Goal: Information Seeking & Learning: Find specific page/section

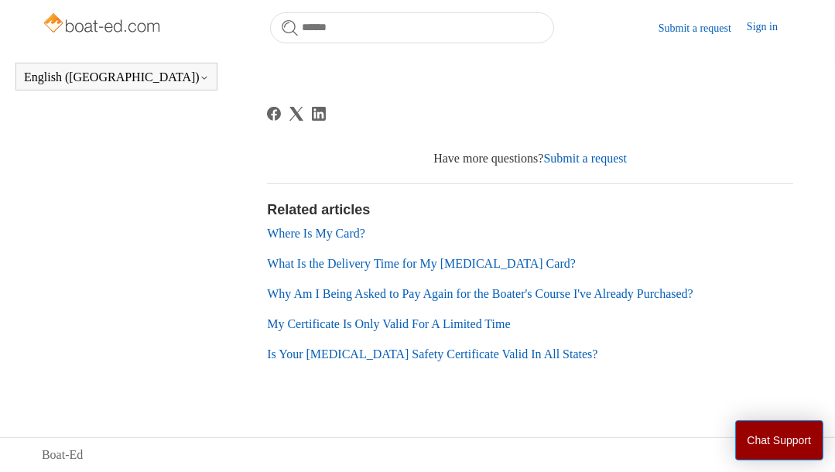
scroll to position [573, 0]
click at [341, 295] on link "Why Am I Being Asked to Pay Again for the Boater's Course I've Already Purchase…" at bounding box center [480, 293] width 426 height 13
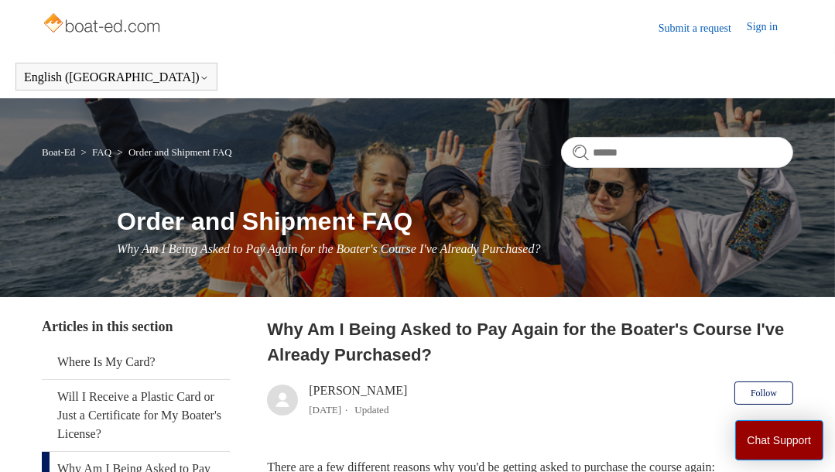
click at [762, 26] on link "Sign in" at bounding box center [770, 28] width 46 height 19
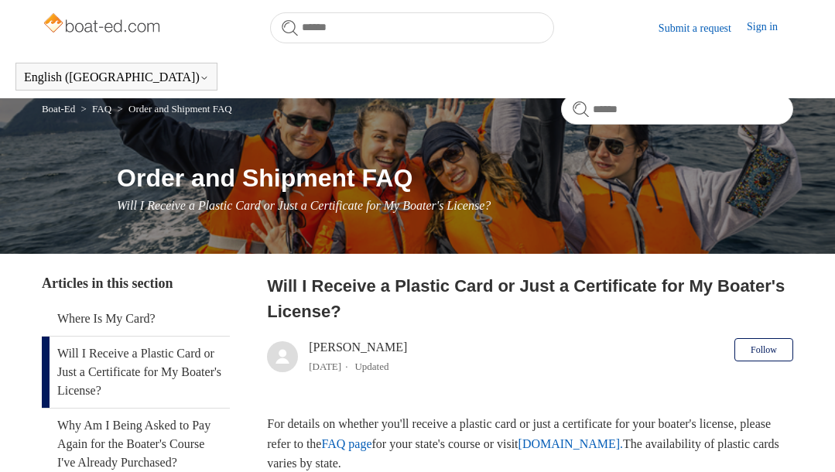
scroll to position [573, 0]
